Goal: Information Seeking & Learning: Check status

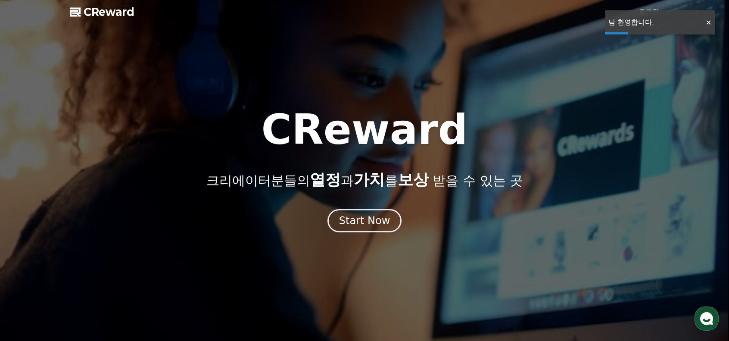
click at [645, 10] on link "로그인" at bounding box center [649, 12] width 21 height 10
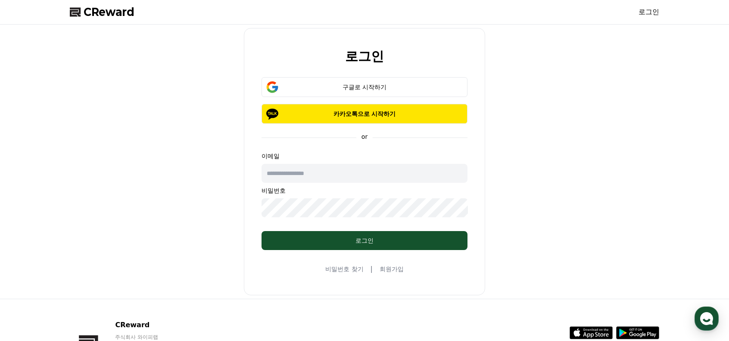
click at [366, 173] on input "text" at bounding box center [365, 173] width 206 height 19
click at [355, 89] on div "구글로 시작하기" at bounding box center [364, 87] width 181 height 9
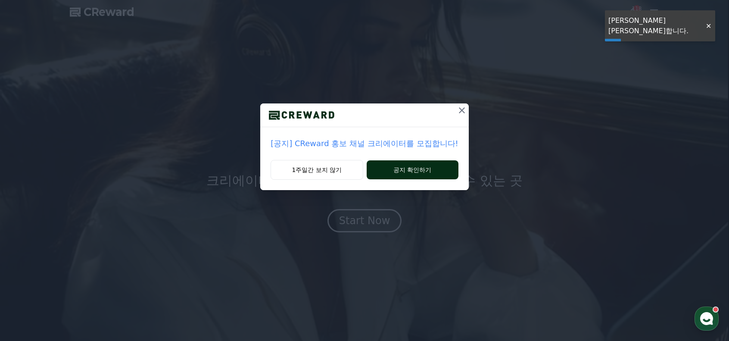
click at [394, 174] on button "공지 확인하기" at bounding box center [413, 169] width 92 height 19
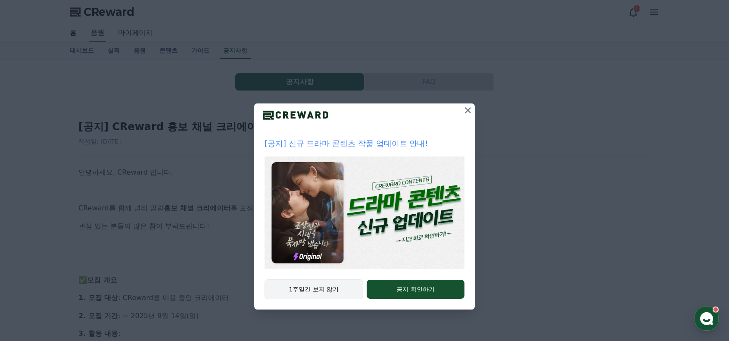
click at [317, 290] on button "1주일간 보지 않기" at bounding box center [314, 289] width 99 height 20
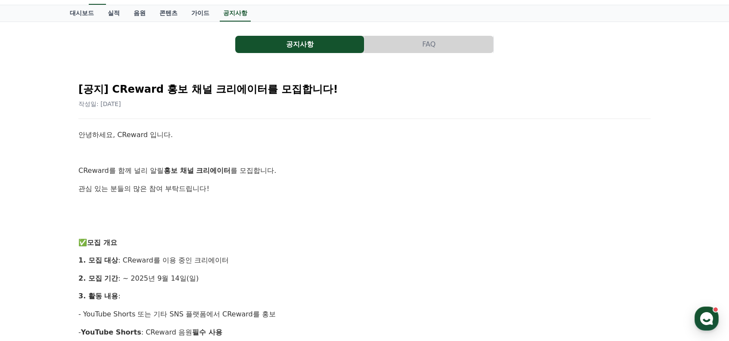
scroll to position [43, 0]
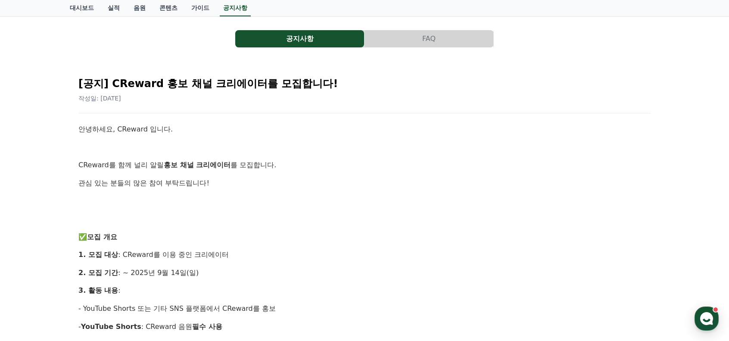
click at [318, 38] on button "공지사항" at bounding box center [299, 38] width 129 height 17
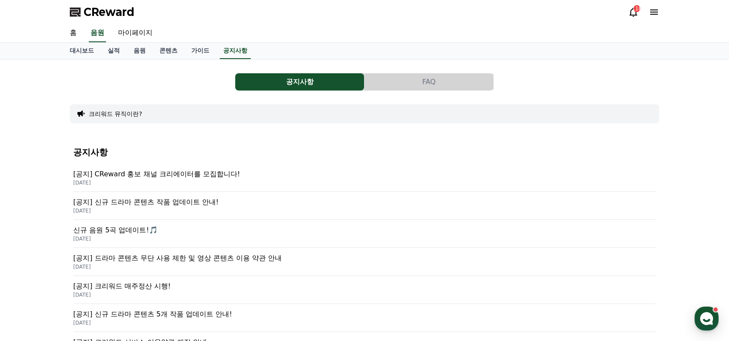
click at [221, 262] on p "[공지] 드라마 콘텐츠 무단 사용 제한 및 영상 콘텐츠 이용 약관 안내" at bounding box center [364, 258] width 583 height 10
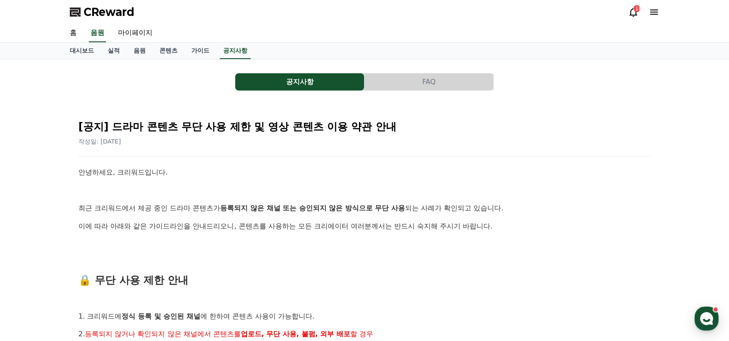
click at [269, 89] on button "공지사항" at bounding box center [299, 81] width 129 height 17
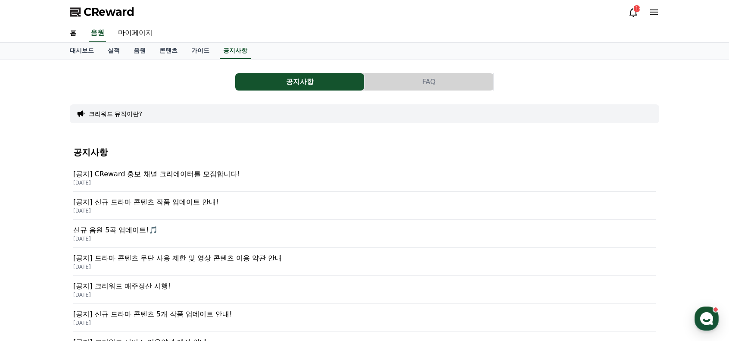
click at [411, 81] on button "FAQ" at bounding box center [429, 81] width 129 height 17
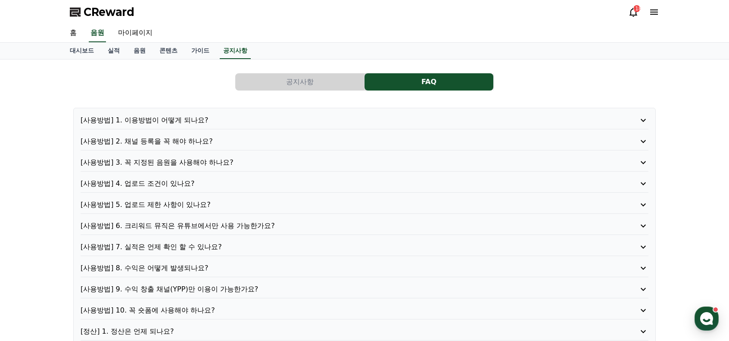
click at [178, 209] on p "[사용방법] 5. 업로드 제한 사항이 있나요?" at bounding box center [342, 205] width 523 height 10
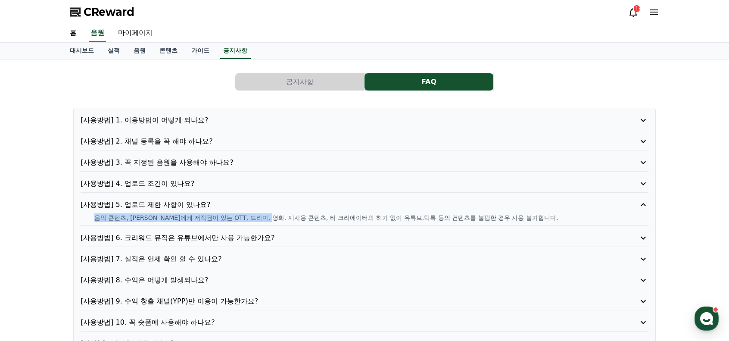
drag, startPoint x: 87, startPoint y: 215, endPoint x: 288, endPoint y: 219, distance: 201.3
click at [284, 219] on div "음악 콘텐츠, [PERSON_NAME]에게 저작권이 있는 OTT, 드라마, 영화, 재사용 콘텐츠, 타 크리에이터의 허가 없이 유튜브,틱톡 등의…" at bounding box center [365, 217] width 568 height 9
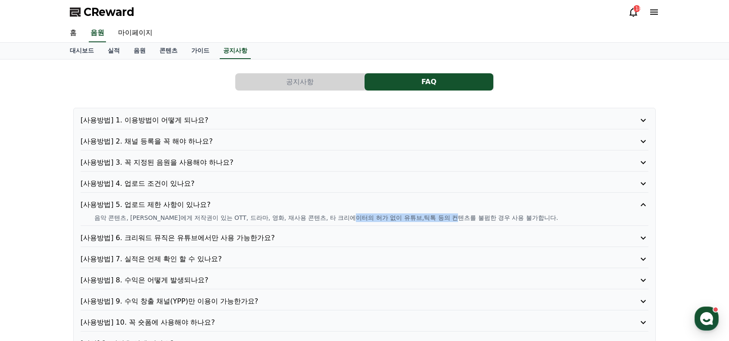
drag, startPoint x: 379, startPoint y: 218, endPoint x: 475, endPoint y: 224, distance: 95.9
click at [475, 224] on div "[사용방법] 5. 업로드 제한 사항이 있나요? 음악 콘텐츠, [PERSON_NAME]에게 저작권이 있는 OTT, 드라마, 영화, 재사용 콘텐츠…" at bounding box center [365, 213] width 568 height 26
click at [476, 224] on div "[사용방법] 5. 업로드 제한 사항이 있나요? 음악 콘텐츠, [PERSON_NAME]에게 저작권이 있는 OTT, 드라마, 영화, 재사용 콘텐츠…" at bounding box center [365, 213] width 568 height 26
click at [315, 63] on div "공지사항 FAQ [사용방법] 1. 이용방법이 어떻게 되나요? [사용방법] 2. 채널 등록을 꼭 해야 하나요? [사용방법] 3. 꼭 지정된 음원…" at bounding box center [364, 255] width 596 height 384
click at [315, 67] on div "공지사항 FAQ [사용방법] 1. 이용방법이 어떻게 되나요? [사용방법] 2. 채널 등록을 꼭 해야 하나요? [사용방법] 3. 꼭 지정된 음원…" at bounding box center [365, 255] width 590 height 378
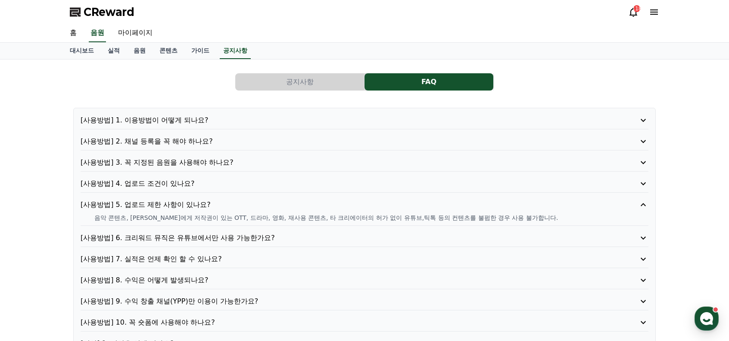
click at [318, 87] on button "공지사항" at bounding box center [299, 81] width 129 height 17
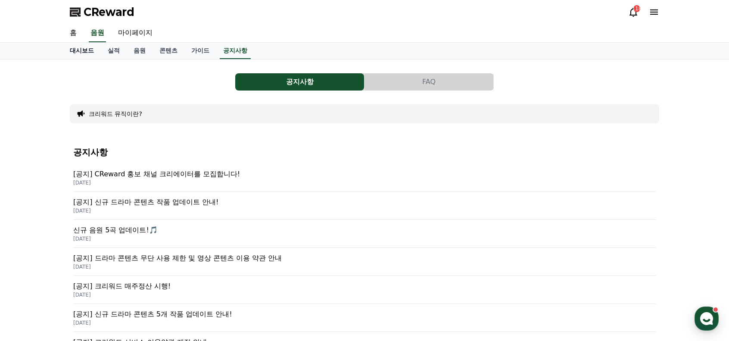
click at [86, 52] on link "대시보드" at bounding box center [82, 51] width 38 height 16
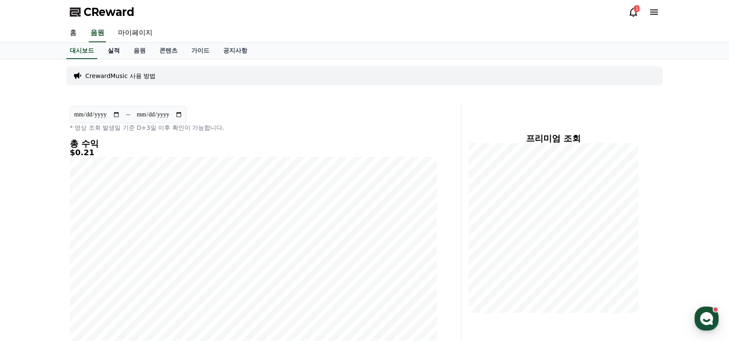
click at [115, 53] on link "실적" at bounding box center [114, 51] width 26 height 16
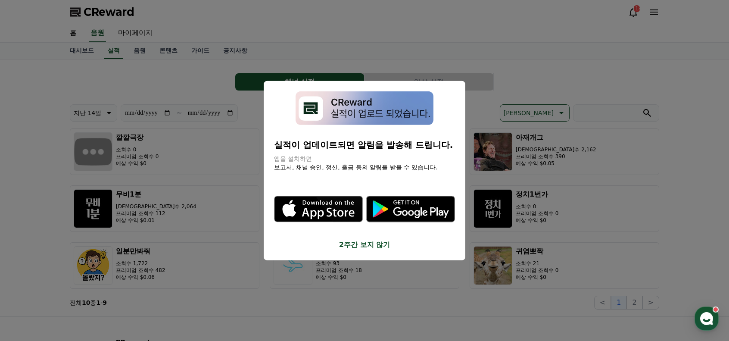
click at [179, 192] on button "close modal" at bounding box center [364, 170] width 729 height 341
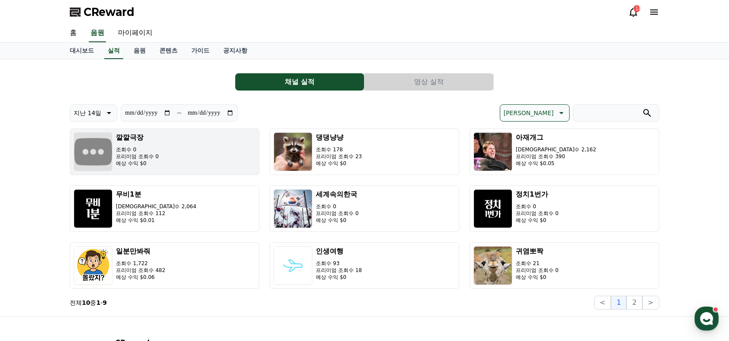
click at [169, 166] on button "깔깔극장 조회수 0 프리미엄 조회수 0 예상 수익 $0" at bounding box center [165, 151] width 190 height 47
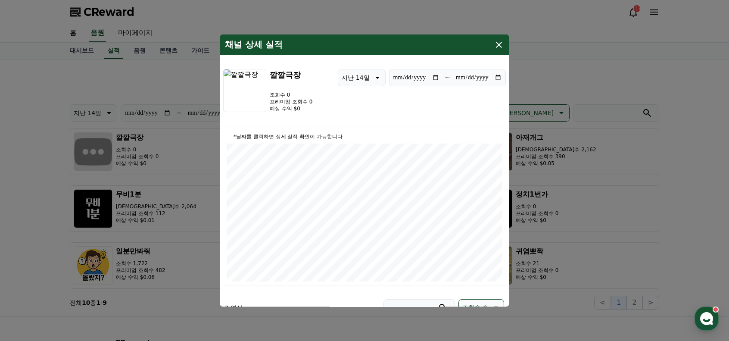
click at [498, 43] on icon "modal" at bounding box center [499, 44] width 10 height 10
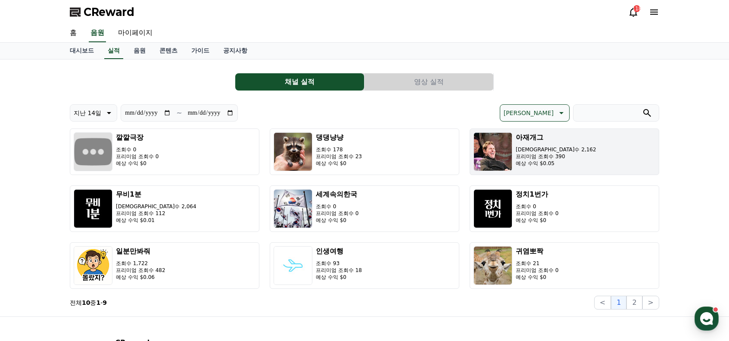
click at [549, 140] on h3 "아재개그" at bounding box center [556, 137] width 81 height 10
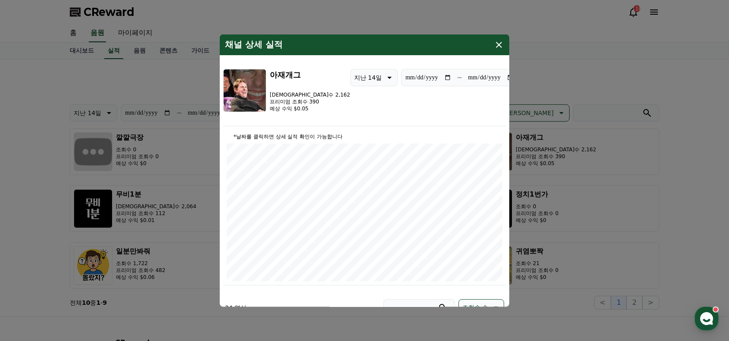
click at [495, 42] on icon "modal" at bounding box center [499, 44] width 10 height 10
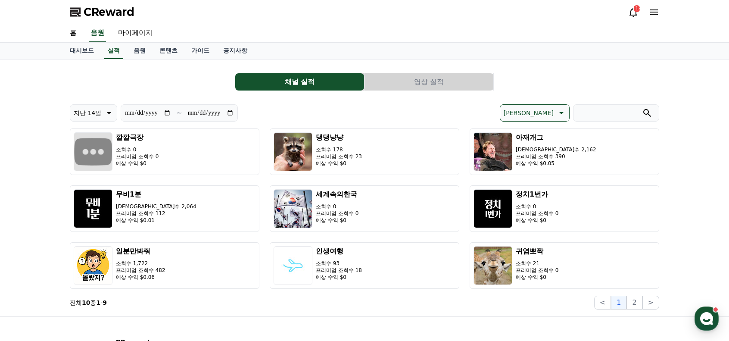
click at [502, 41] on div "홈 음원 마이페이지" at bounding box center [364, 33] width 603 height 18
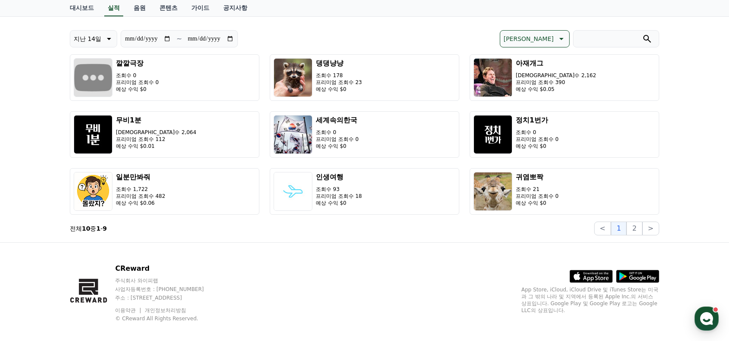
scroll to position [81, 0]
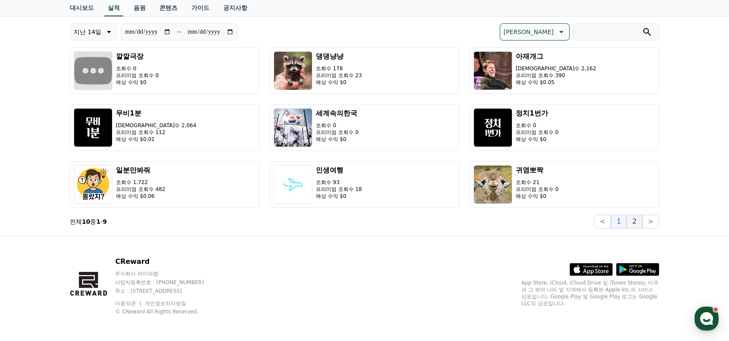
click at [636, 220] on button "2" at bounding box center [635, 222] width 16 height 14
